Goal: Task Accomplishment & Management: Use online tool/utility

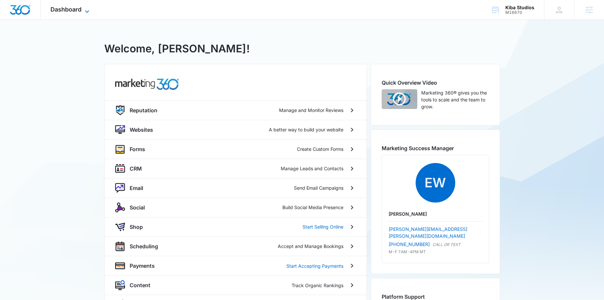
click at [80, 10] on span "Dashboard" at bounding box center [65, 9] width 31 height 7
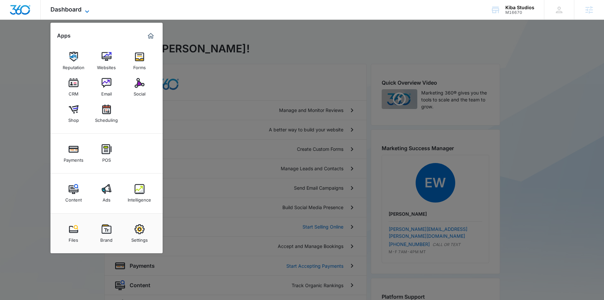
click at [83, 8] on div "Dashboard Apps Reputation Websites Forms CRM Email Social Shop Scheduling Payme…" at bounding box center [71, 9] width 60 height 19
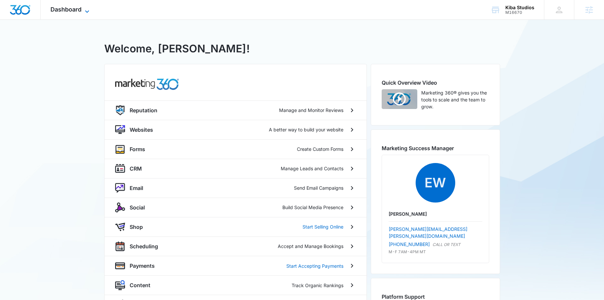
click at [83, 9] on icon at bounding box center [87, 12] width 8 height 8
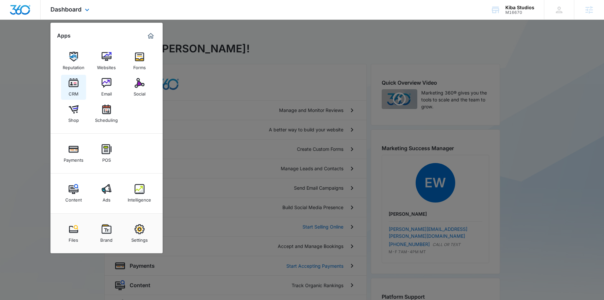
click at [78, 88] on div "CRM" at bounding box center [74, 92] width 10 height 9
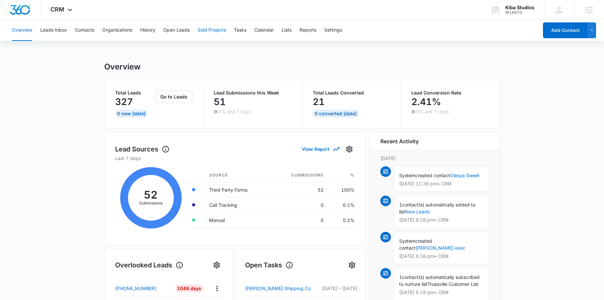
click at [210, 33] on button "Sold Projects" at bounding box center [212, 30] width 28 height 21
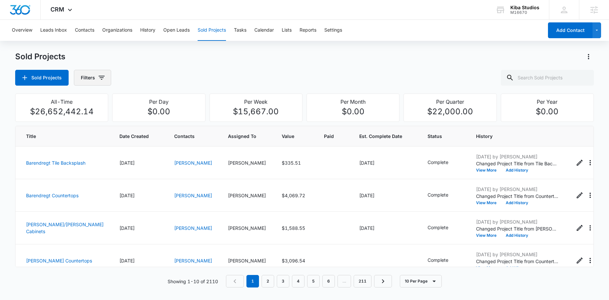
click at [102, 79] on icon "button" at bounding box center [102, 78] width 8 height 8
click at [101, 118] on p "Assigned To" at bounding box center [94, 119] width 27 height 7
click at [154, 118] on icon "Show Assigned To filters" at bounding box center [152, 119] width 8 height 8
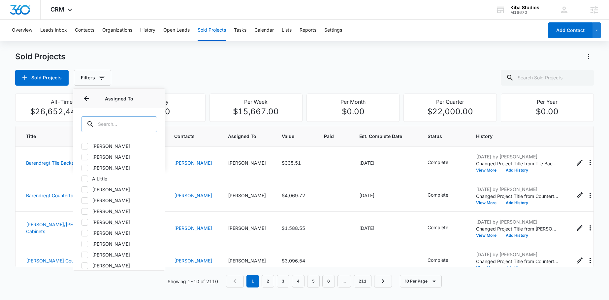
click at [109, 130] on input "text" at bounding box center [119, 124] width 76 height 16
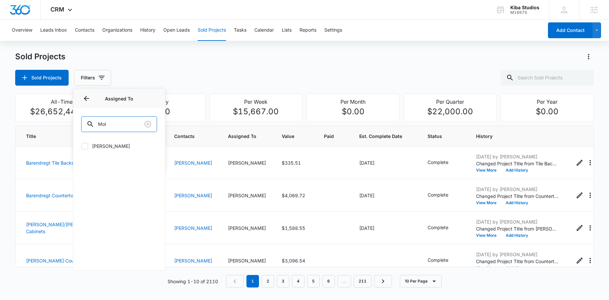
type input "Mol"
click at [107, 151] on div "Molly Deutsch" at bounding box center [119, 150] width 92 height 23
click at [107, 150] on div "Molly Deutsch" at bounding box center [119, 150] width 92 height 23
click at [105, 148] on label "Molly Deutsch" at bounding box center [119, 146] width 76 height 7
click at [81, 146] on input "Molly Deutsch" at bounding box center [81, 146] width 0 height 0
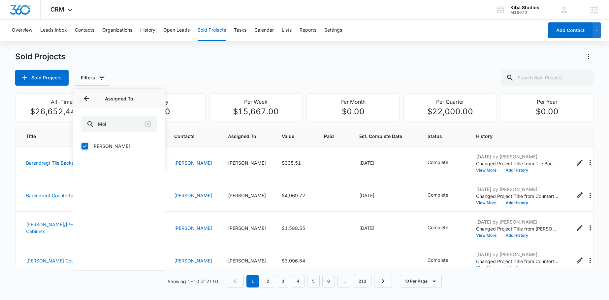
checkbox input "true"
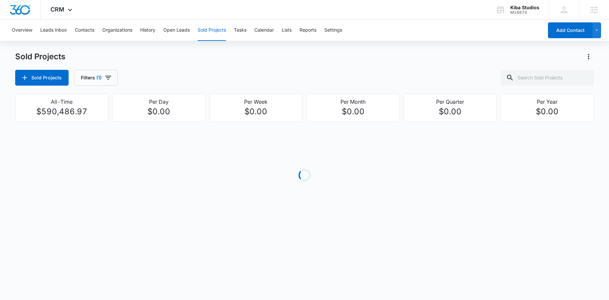
click at [181, 55] on div "Sold Projects" at bounding box center [304, 56] width 579 height 11
